Goal: Task Accomplishment & Management: Manage account settings

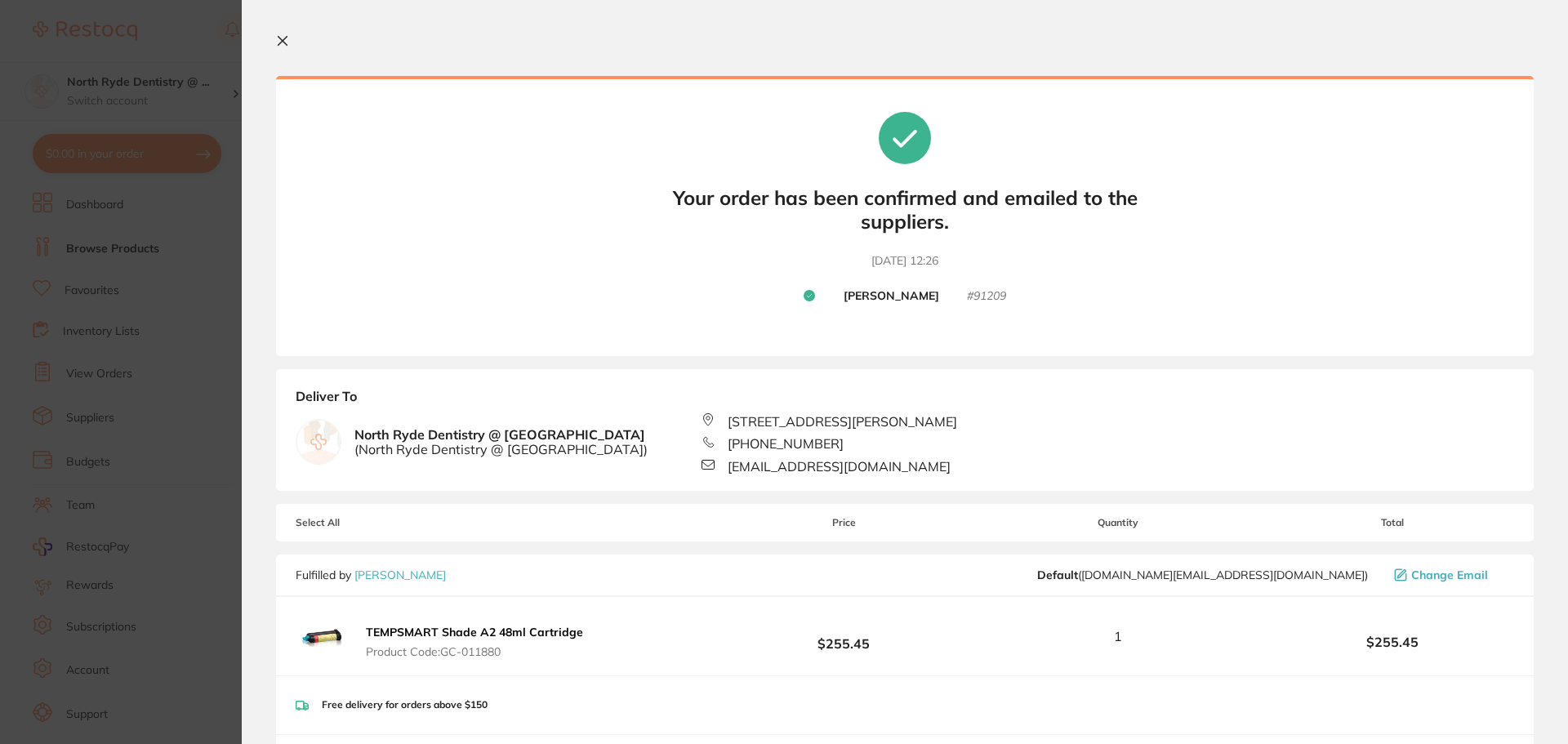
click at [286, 42] on icon at bounding box center [282, 40] width 13 height 13
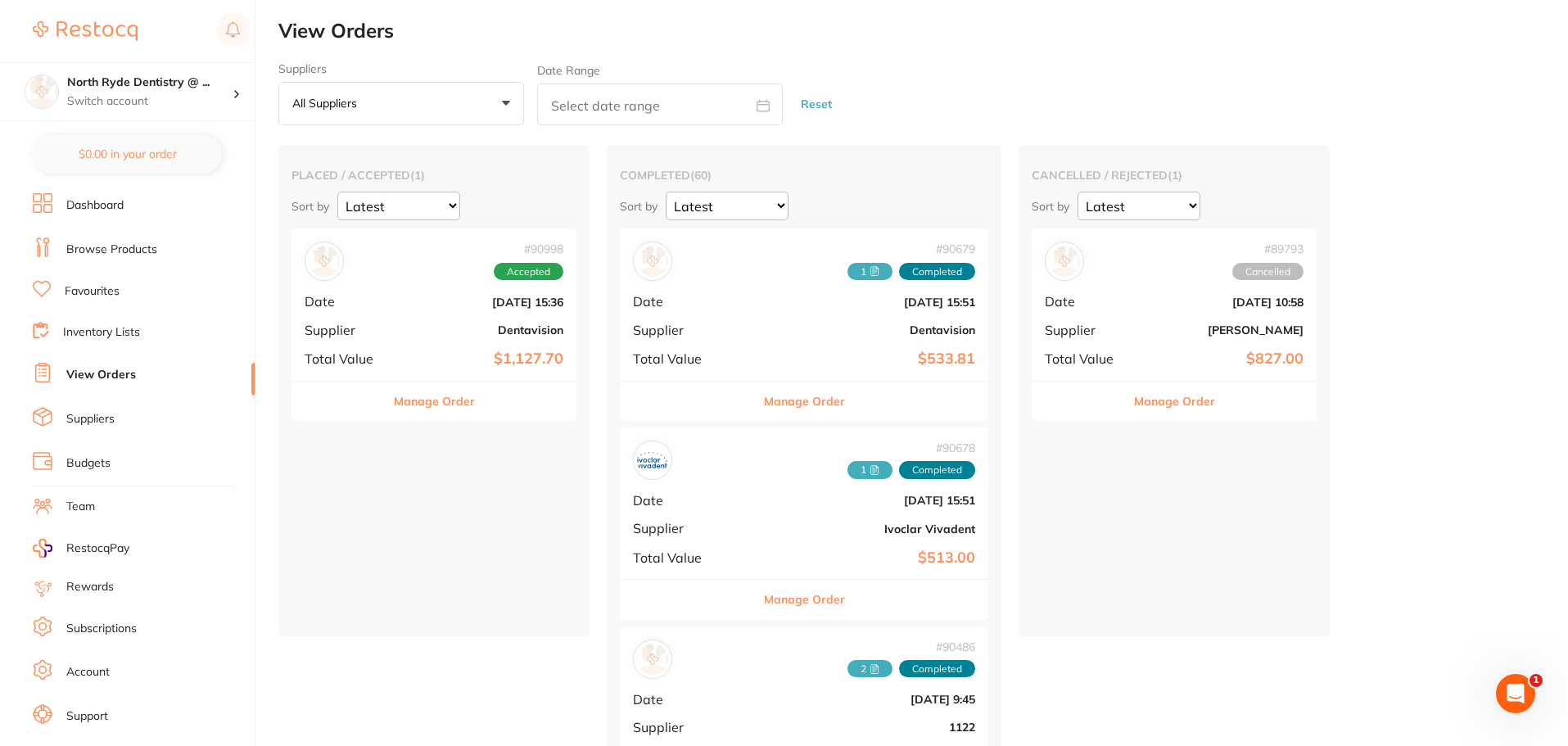
checkbox input "false"
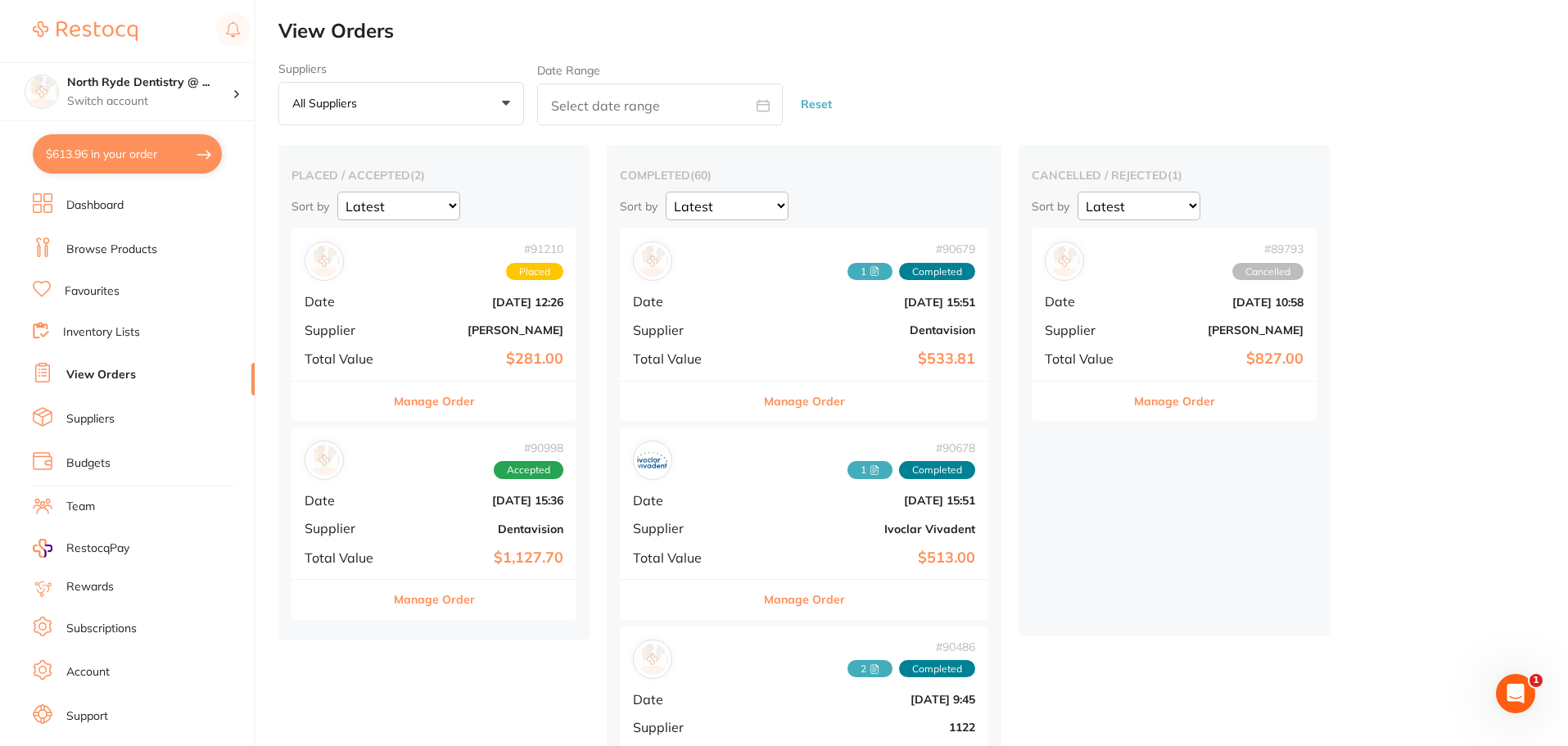
click at [452, 601] on button "Manage Order" at bounding box center [434, 600] width 81 height 40
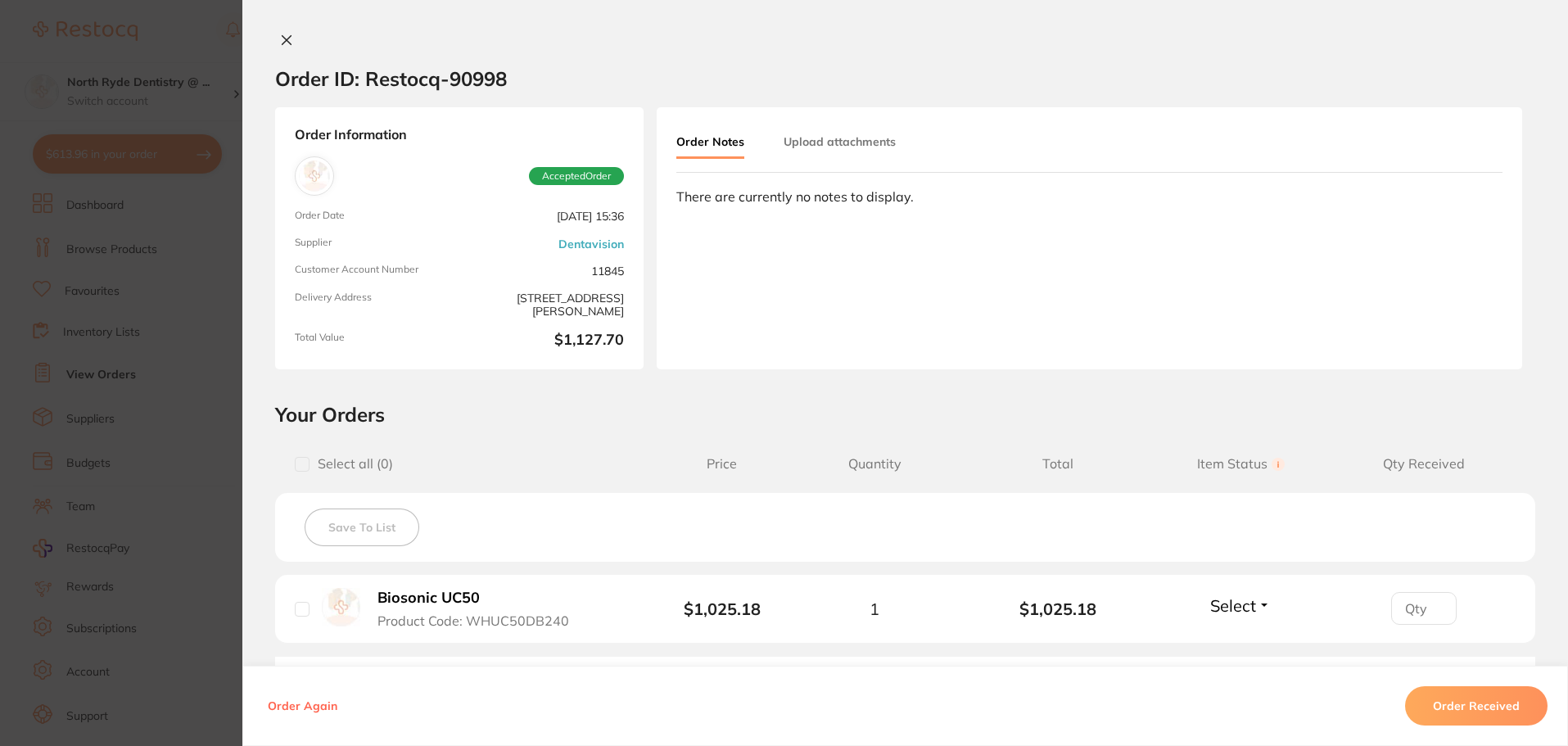
click at [841, 149] on button "Upload attachments" at bounding box center [840, 142] width 112 height 29
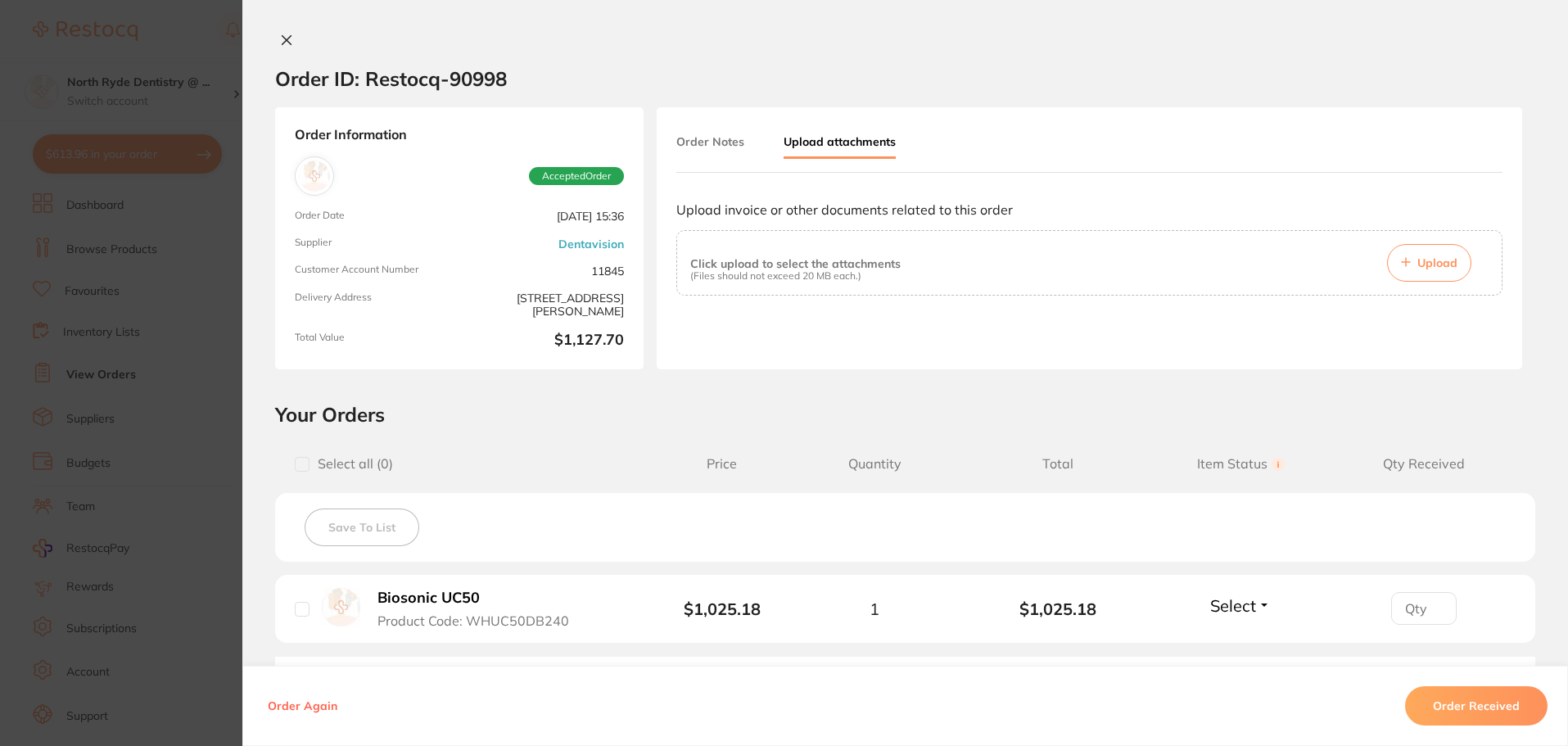
click at [1457, 267] on button "Upload" at bounding box center [1429, 263] width 85 height 38
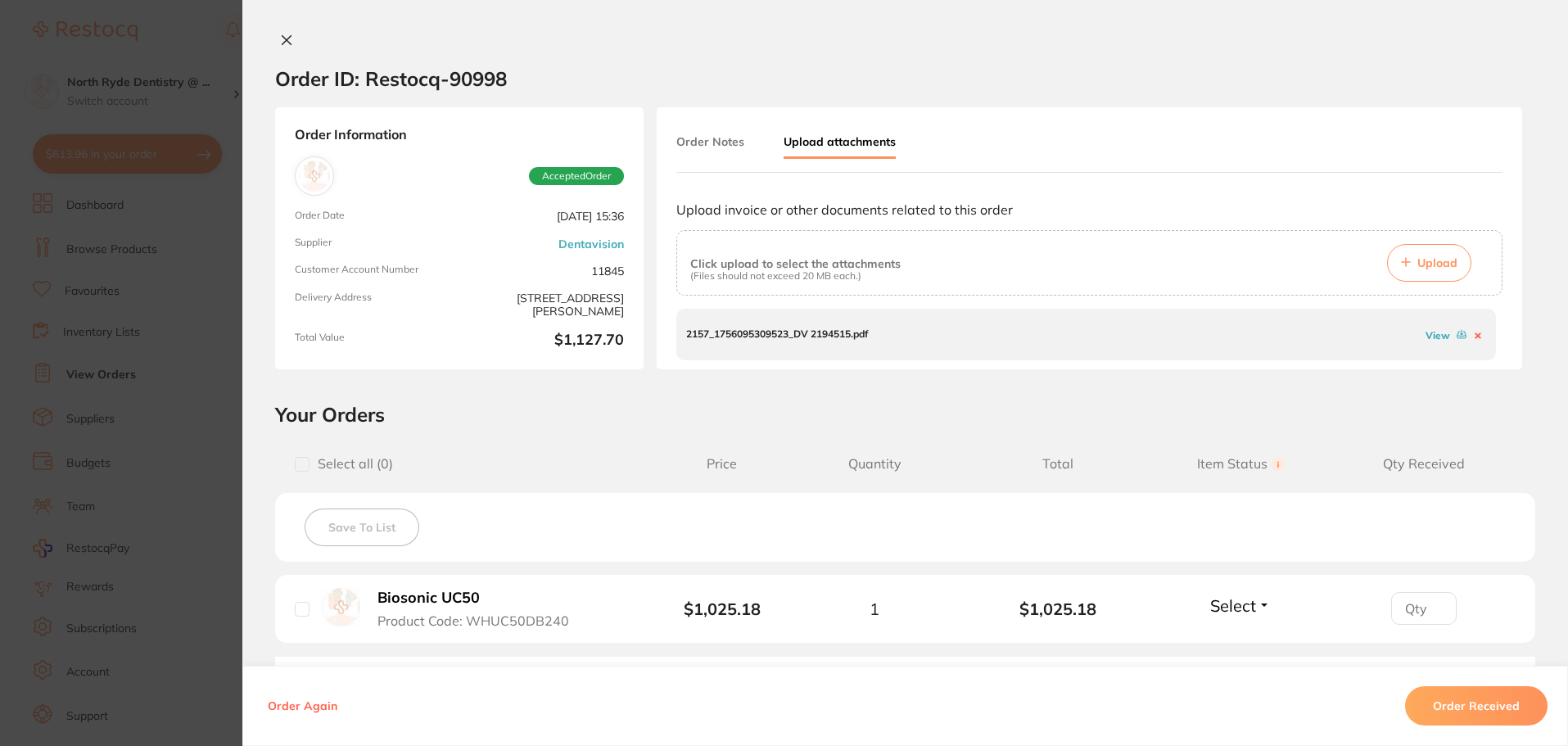
click at [295, 609] on input "checkbox" at bounding box center [302, 609] width 15 height 15
checkbox input "true"
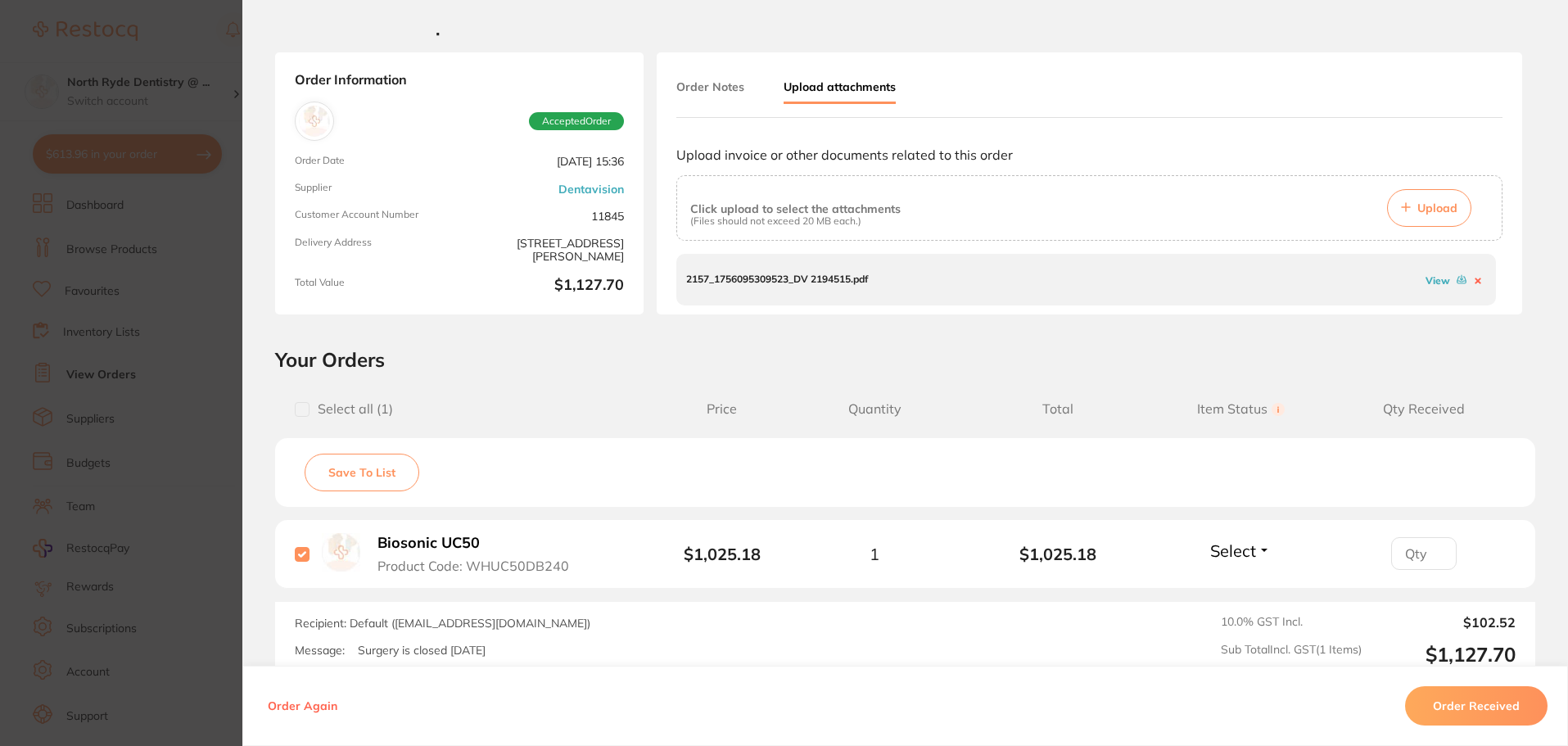
scroll to position [82, 0]
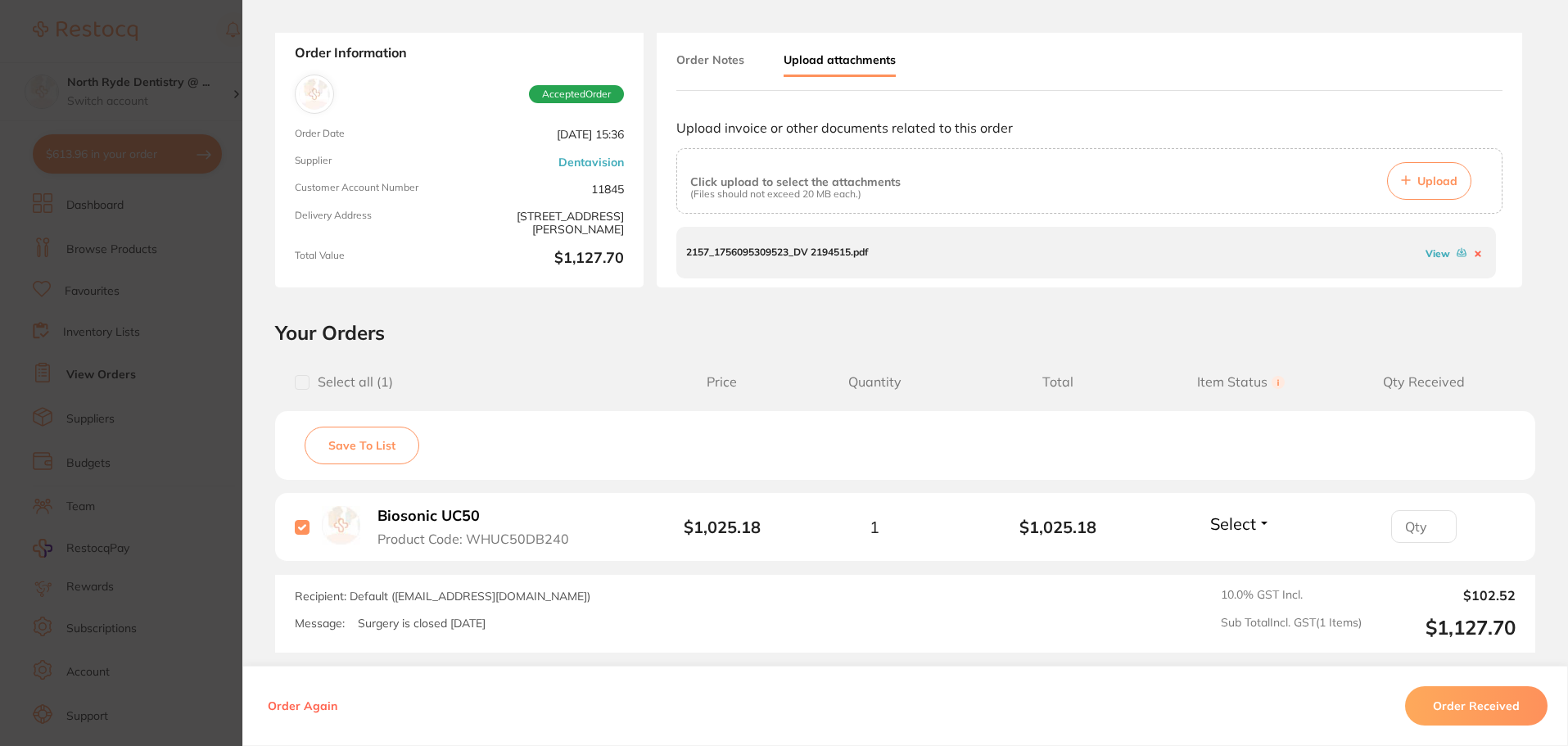
click at [1447, 711] on button "Order Received" at bounding box center [1476, 706] width 142 height 40
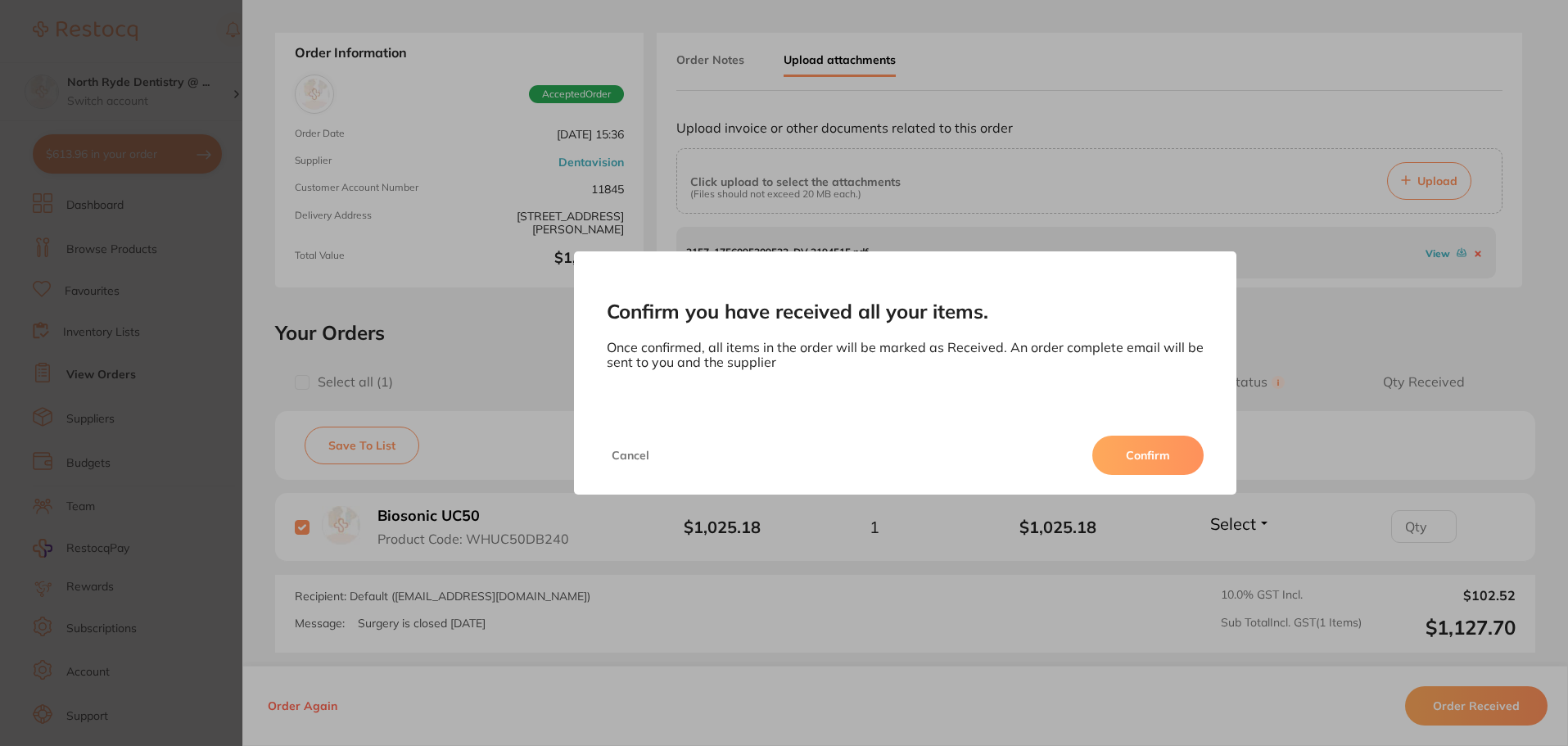
click at [1127, 453] on button "Confirm" at bounding box center [1147, 456] width 111 height 40
